Goal: Information Seeking & Learning: Learn about a topic

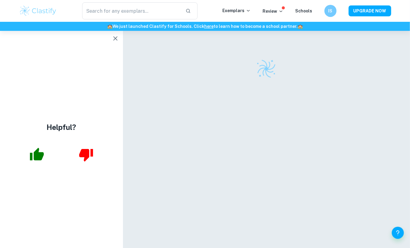
click at [115, 38] on icon "button" at bounding box center [115, 38] width 4 height 4
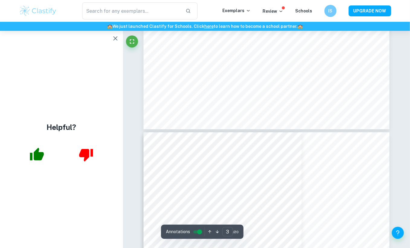
scroll to position [948, 0]
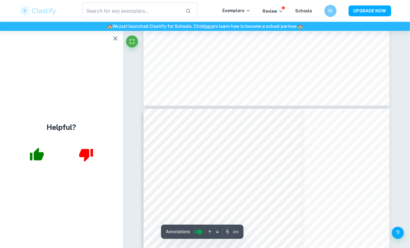
type input "6"
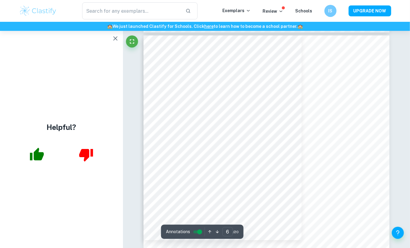
scroll to position [1671, 0]
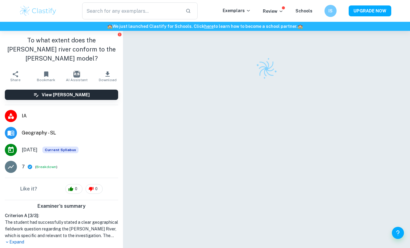
checkbox input "true"
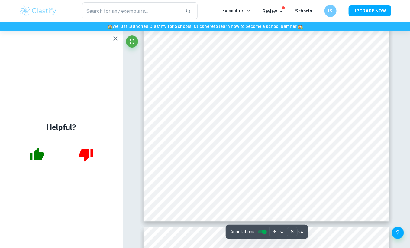
scroll to position [2467, 0]
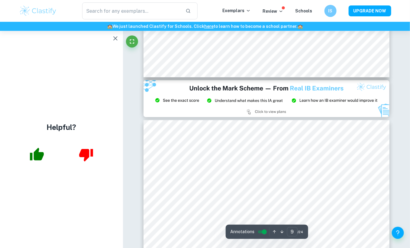
type input "8"
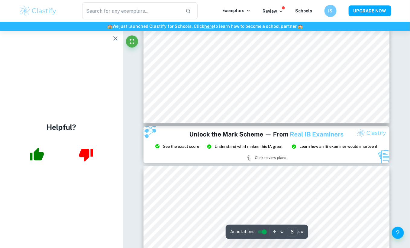
scroll to position [2536, 0]
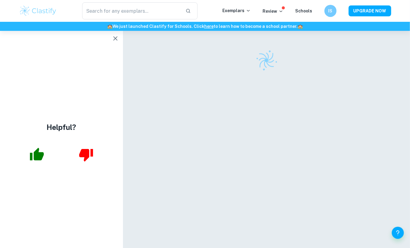
scroll to position [9, 0]
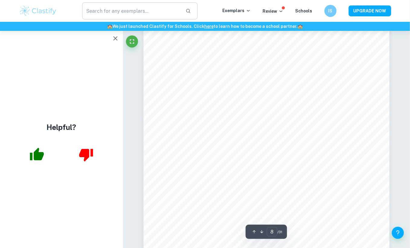
scroll to position [2726, 0]
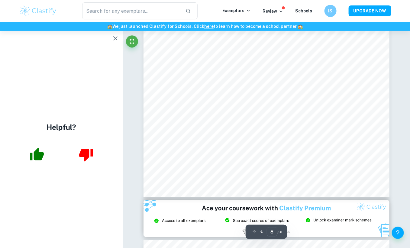
click at [113, 37] on icon "button" at bounding box center [115, 38] width 7 height 7
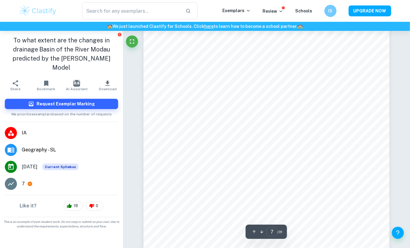
scroll to position [2163, 0]
type input "7"
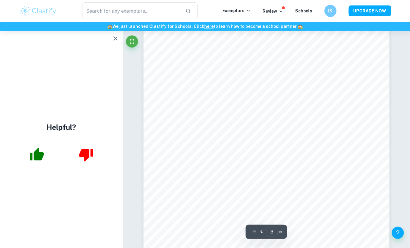
scroll to position [1195, 0]
click at [112, 40] on icon "button" at bounding box center [115, 38] width 7 height 7
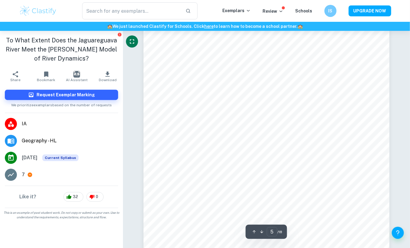
scroll to position [1386, 0]
type input "5"
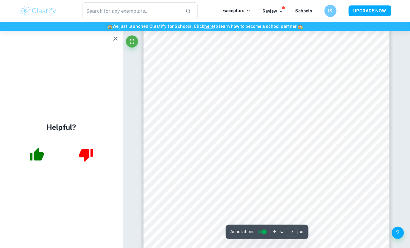
scroll to position [2072, 0]
type input "8"
